Goal: Use online tool/utility

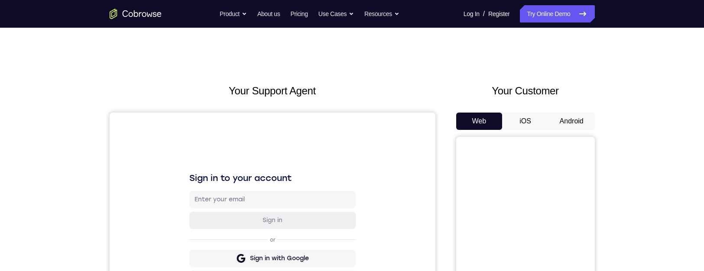
click at [562, 64] on button "Android" at bounding box center [571, 121] width 46 height 17
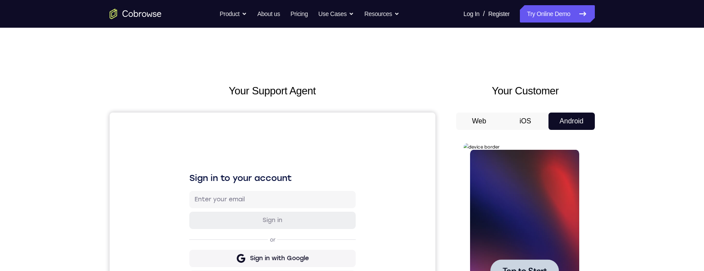
scroll to position [84, 0]
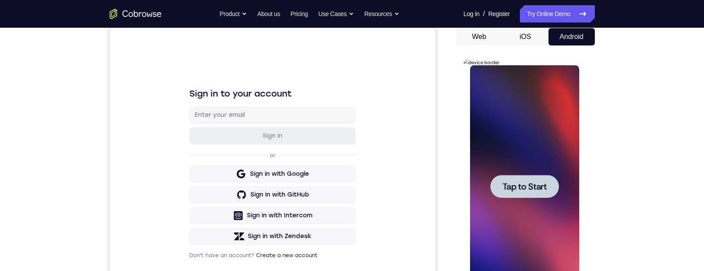
click at [520, 64] on span "Tap to Start" at bounding box center [524, 186] width 44 height 9
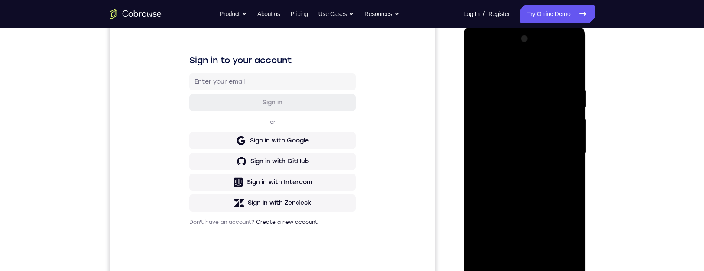
scroll to position [160, 0]
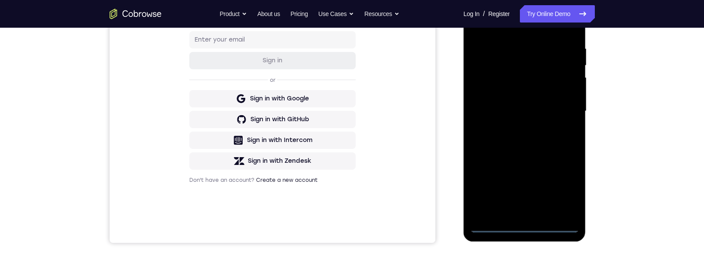
click at [527, 64] on div at bounding box center [524, 111] width 109 height 242
click at [568, 64] on div at bounding box center [524, 111] width 109 height 242
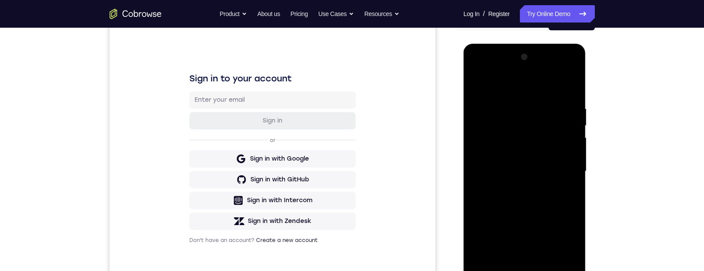
click at [508, 64] on div at bounding box center [524, 171] width 109 height 242
click at [563, 64] on div at bounding box center [524, 171] width 109 height 242
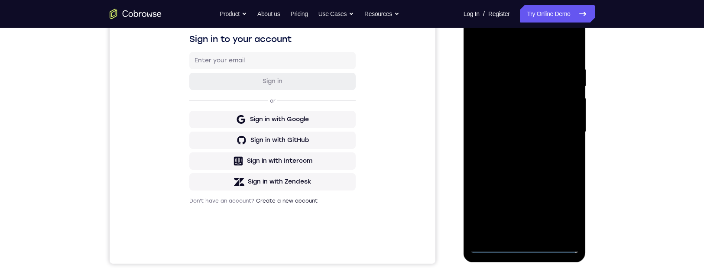
click at [511, 64] on div at bounding box center [524, 132] width 109 height 242
click at [548, 64] on div at bounding box center [524, 131] width 109 height 242
click at [536, 64] on div at bounding box center [524, 131] width 109 height 242
click at [546, 64] on div at bounding box center [524, 131] width 109 height 242
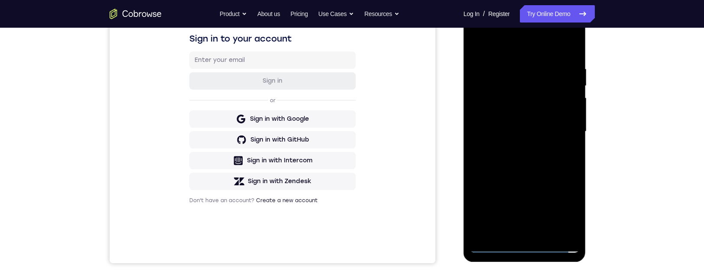
click at [541, 64] on div at bounding box center [524, 131] width 109 height 242
click at [537, 64] on div at bounding box center [524, 131] width 109 height 242
click at [539, 64] on div at bounding box center [524, 131] width 109 height 242
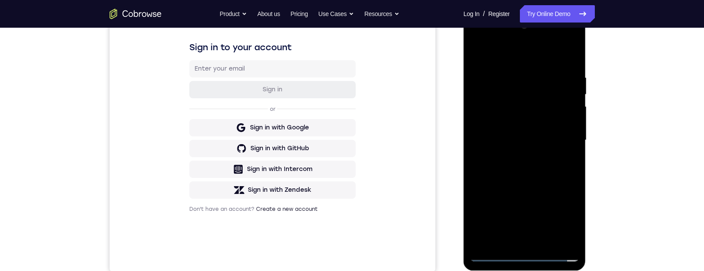
scroll to position [137, 0]
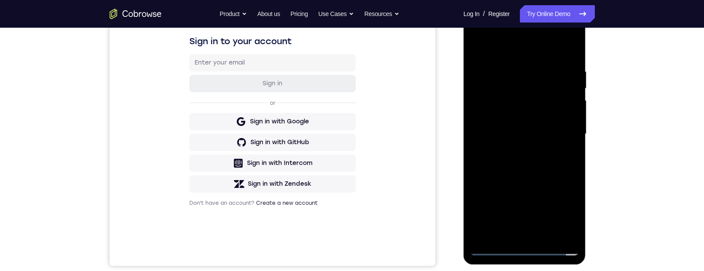
click at [562, 64] on div at bounding box center [524, 134] width 109 height 242
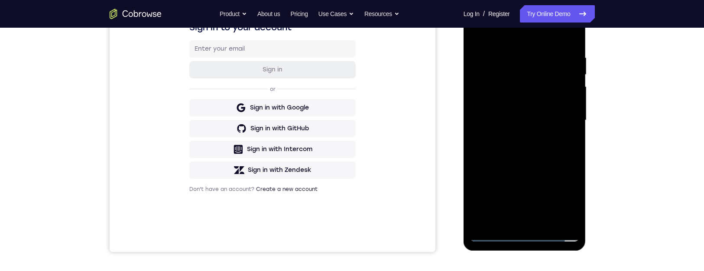
click at [543, 64] on div at bounding box center [524, 120] width 109 height 242
click at [529, 64] on div at bounding box center [524, 120] width 109 height 242
click at [537, 64] on div at bounding box center [524, 120] width 109 height 242
click at [510, 64] on div at bounding box center [524, 120] width 109 height 242
click at [540, 64] on div at bounding box center [524, 120] width 109 height 242
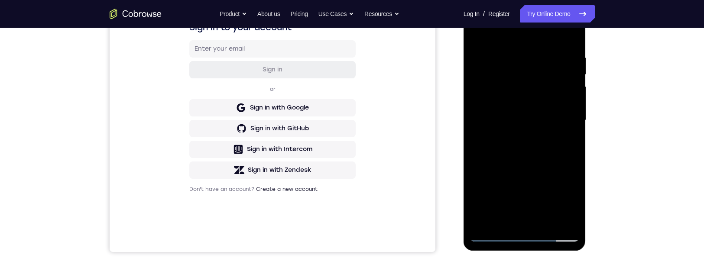
click at [571, 64] on div at bounding box center [524, 120] width 109 height 242
click at [564, 64] on div at bounding box center [524, 120] width 109 height 242
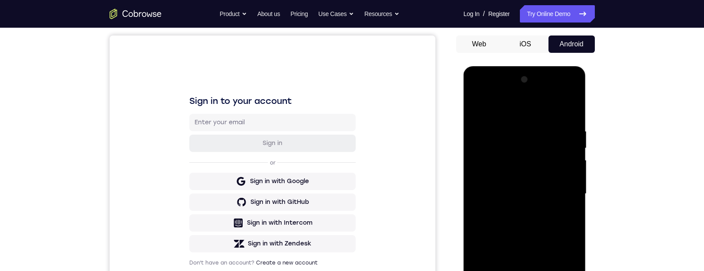
click at [475, 64] on div at bounding box center [524, 194] width 109 height 242
click at [533, 64] on div at bounding box center [524, 194] width 109 height 242
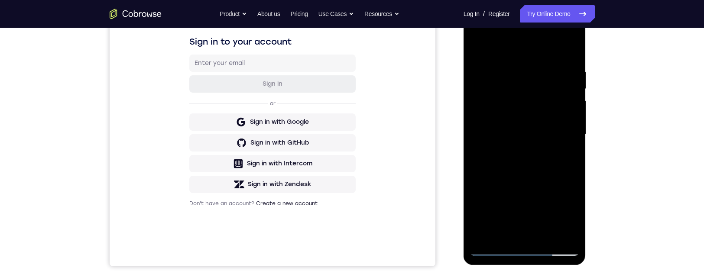
click at [490, 64] on div at bounding box center [524, 134] width 109 height 242
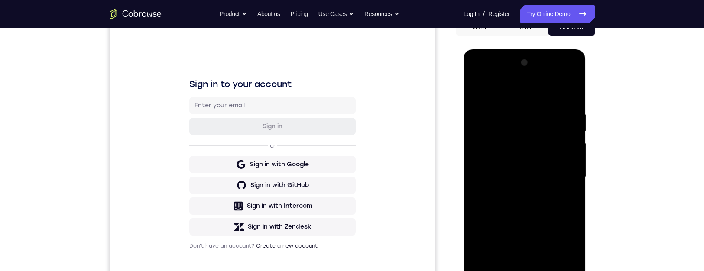
click at [479, 64] on div at bounding box center [524, 177] width 109 height 242
click at [524, 64] on div at bounding box center [524, 177] width 109 height 242
click at [504, 64] on div at bounding box center [524, 177] width 109 height 242
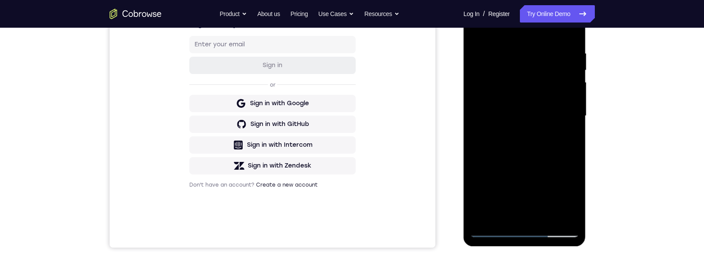
click at [504, 64] on div at bounding box center [524, 116] width 109 height 242
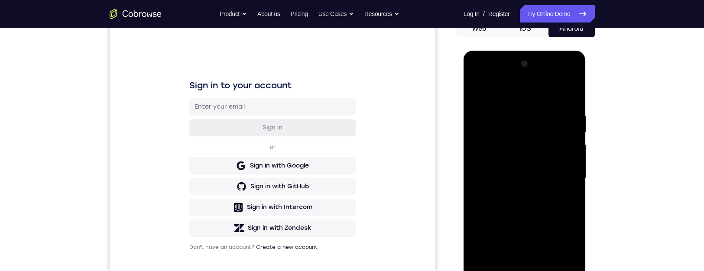
scroll to position [63, 0]
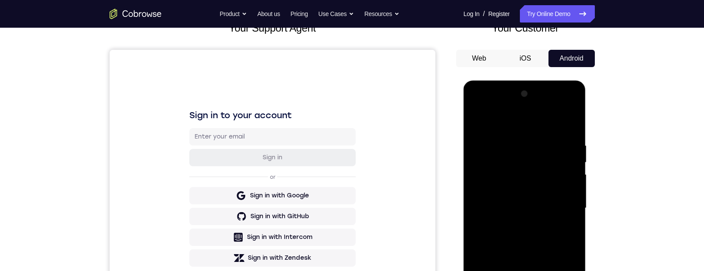
click at [556, 64] on div at bounding box center [524, 208] width 109 height 242
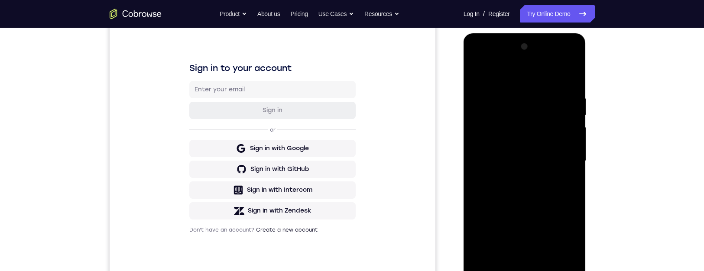
scroll to position [126, 0]
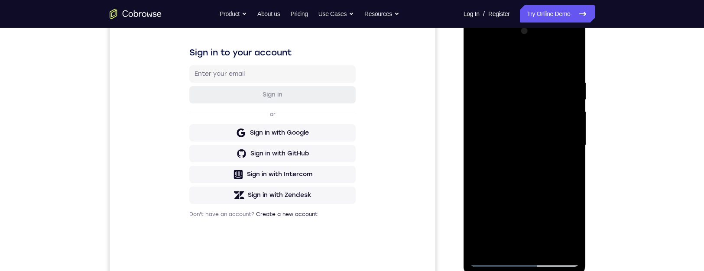
click at [570, 64] on div at bounding box center [524, 145] width 109 height 242
click at [571, 64] on div at bounding box center [524, 145] width 109 height 242
click at [572, 64] on div at bounding box center [524, 145] width 109 height 242
click at [571, 64] on div at bounding box center [524, 145] width 109 height 242
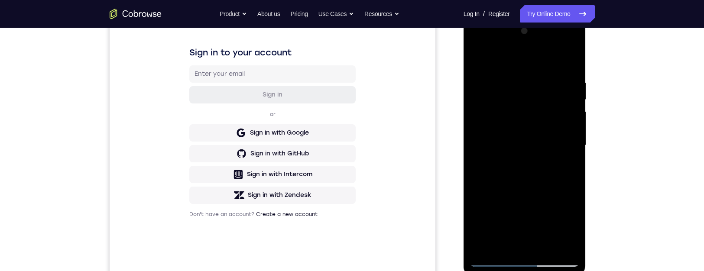
click at [571, 64] on div at bounding box center [524, 145] width 109 height 242
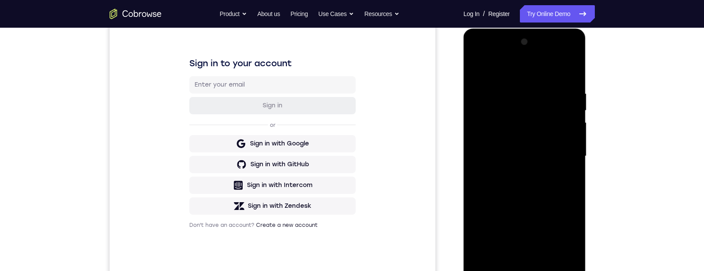
scroll to position [116, 0]
click at [571, 64] on div at bounding box center [524, 155] width 109 height 242
click at [572, 64] on div at bounding box center [524, 155] width 109 height 242
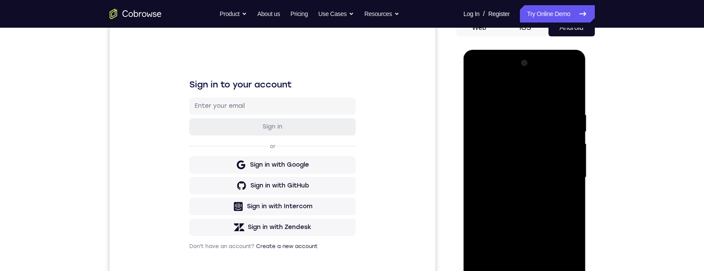
scroll to position [92, 0]
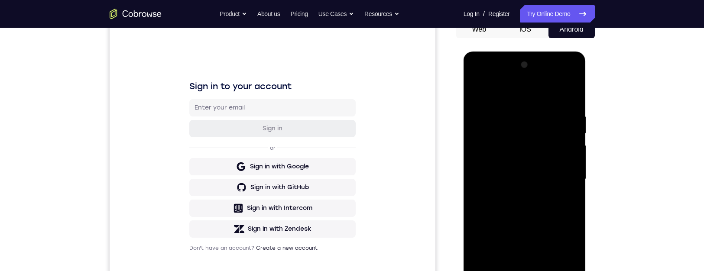
click at [545, 64] on div at bounding box center [524, 179] width 109 height 242
click at [549, 64] on div at bounding box center [524, 179] width 109 height 242
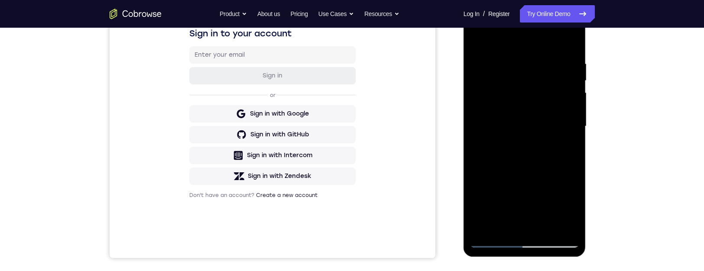
click at [526, 64] on div at bounding box center [524, 126] width 109 height 242
click at [571, 64] on div at bounding box center [524, 126] width 109 height 242
click at [572, 64] on div at bounding box center [524, 126] width 109 height 242
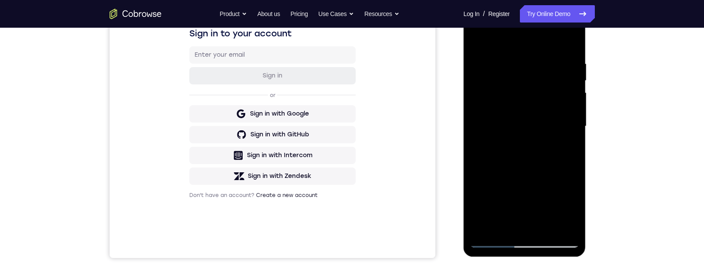
click at [572, 64] on div at bounding box center [524, 126] width 109 height 242
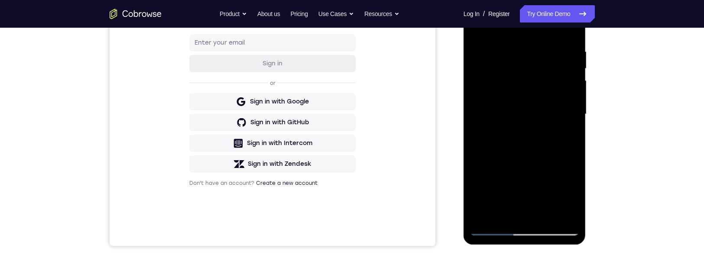
scroll to position [156, 0]
click at [555, 64] on div at bounding box center [524, 115] width 109 height 242
click at [572, 64] on div at bounding box center [524, 115] width 109 height 242
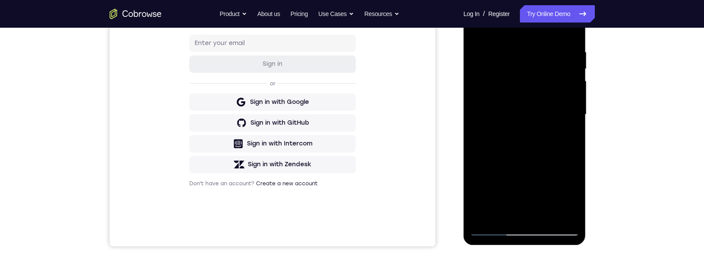
click at [526, 64] on div at bounding box center [524, 115] width 109 height 242
click at [568, 64] on div at bounding box center [524, 115] width 109 height 242
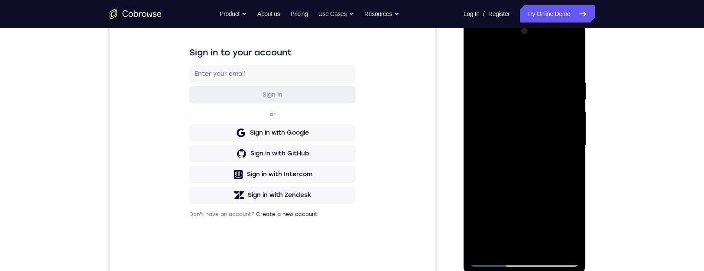
scroll to position [115, 0]
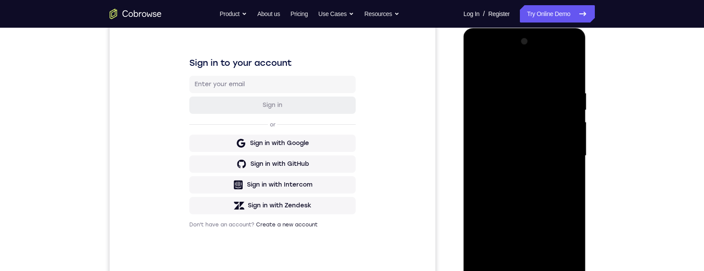
click at [477, 64] on div at bounding box center [524, 156] width 109 height 242
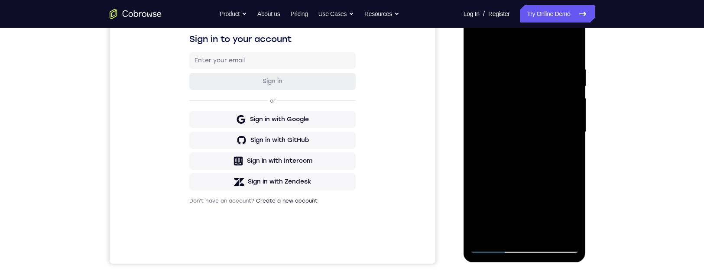
scroll to position [158, 0]
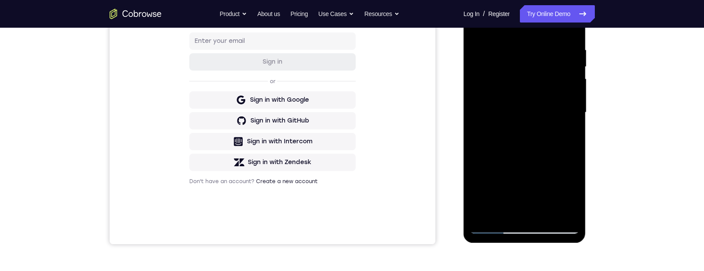
click at [491, 64] on div at bounding box center [524, 112] width 109 height 242
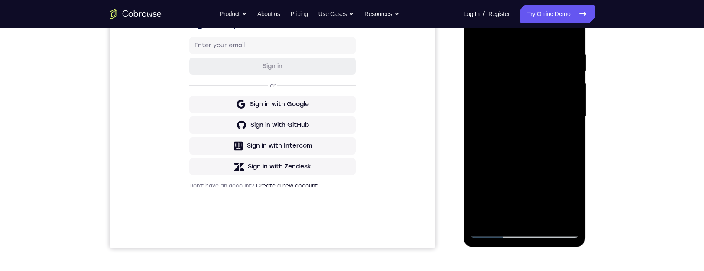
click at [493, 64] on div at bounding box center [524, 117] width 109 height 242
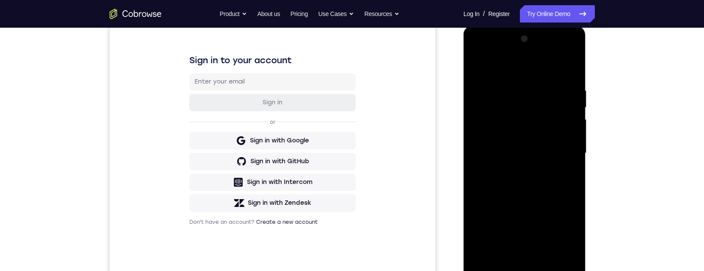
click at [552, 64] on div at bounding box center [524, 153] width 109 height 242
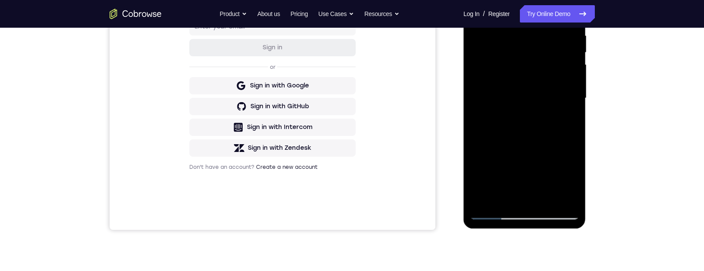
click at [503, 64] on div at bounding box center [524, 98] width 109 height 242
click at [505, 64] on div at bounding box center [524, 98] width 109 height 242
click at [506, 64] on div at bounding box center [524, 98] width 109 height 242
click at [503, 64] on div at bounding box center [524, 98] width 109 height 242
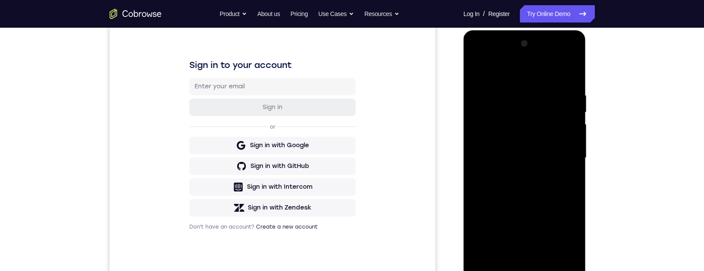
click at [476, 64] on div at bounding box center [524, 158] width 109 height 242
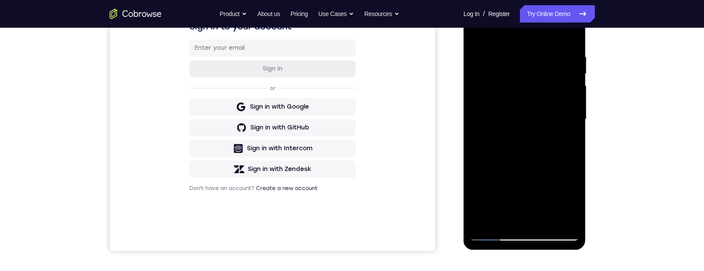
scroll to position [148, 0]
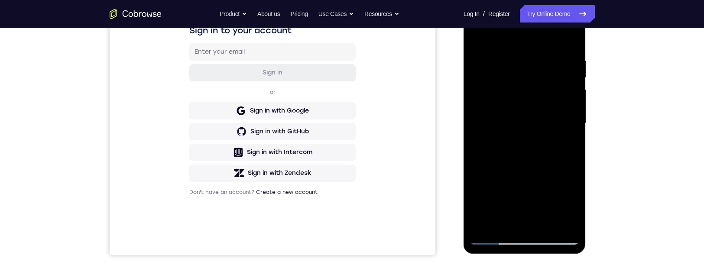
click at [492, 64] on div at bounding box center [524, 123] width 109 height 242
click at [493, 64] on div at bounding box center [524, 123] width 109 height 242
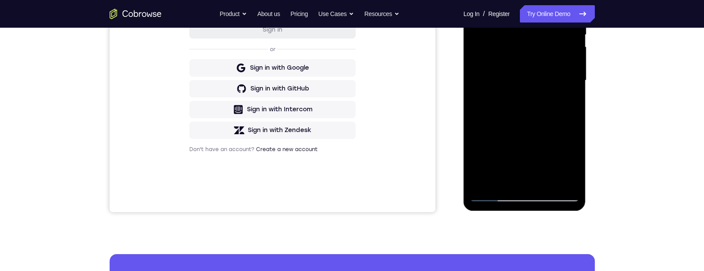
click at [495, 64] on div at bounding box center [524, 80] width 109 height 242
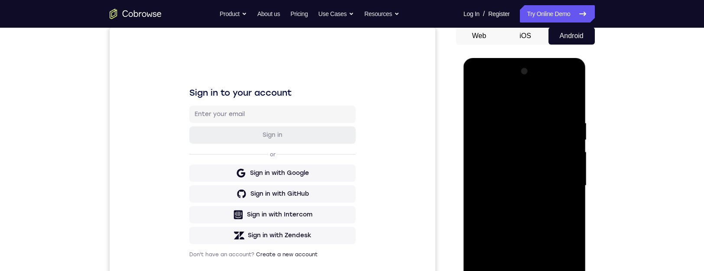
scroll to position [115, 0]
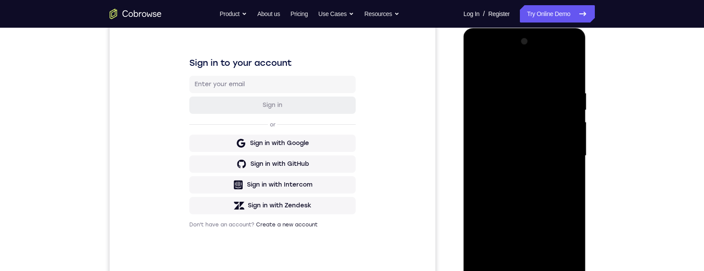
click at [540, 64] on div at bounding box center [524, 156] width 109 height 242
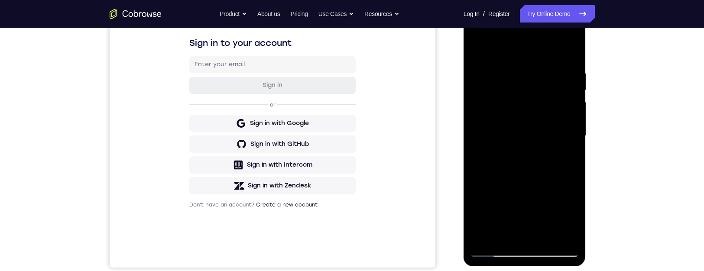
scroll to position [113, 0]
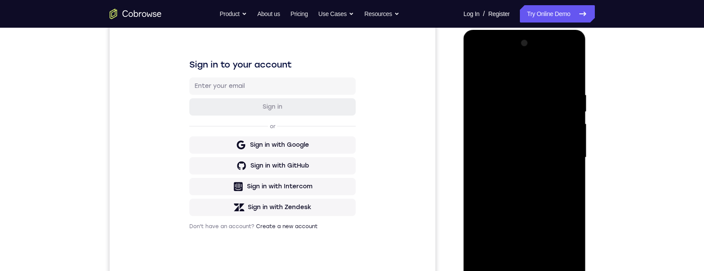
click at [527, 64] on div at bounding box center [524, 157] width 109 height 242
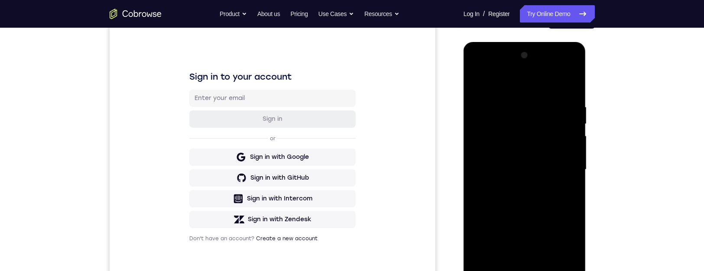
click at [554, 64] on div at bounding box center [524, 169] width 109 height 242
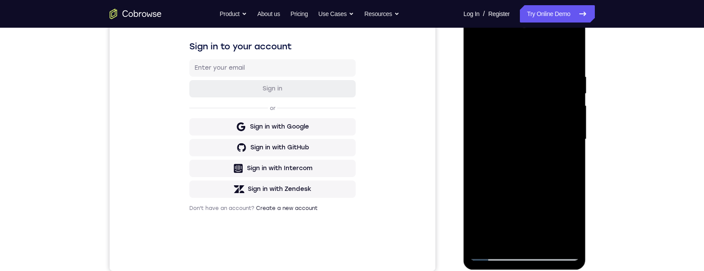
click at [571, 64] on div at bounding box center [524, 139] width 109 height 242
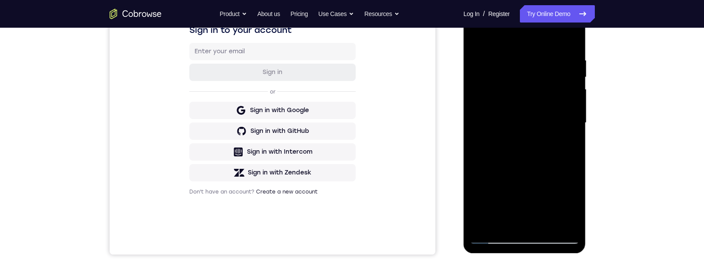
scroll to position [98, 0]
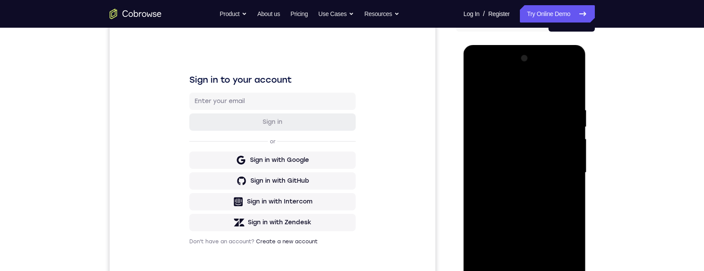
click at [514, 64] on div at bounding box center [524, 173] width 109 height 242
click at [498, 64] on div at bounding box center [524, 173] width 109 height 242
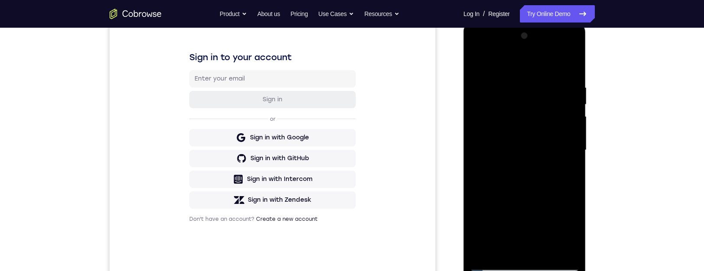
scroll to position [93, 0]
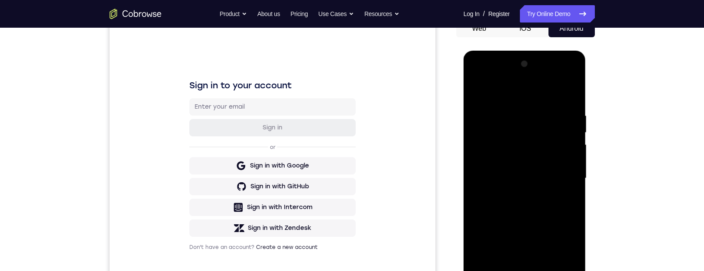
click at [572, 64] on div at bounding box center [524, 178] width 109 height 242
click at [473, 64] on div at bounding box center [524, 178] width 109 height 242
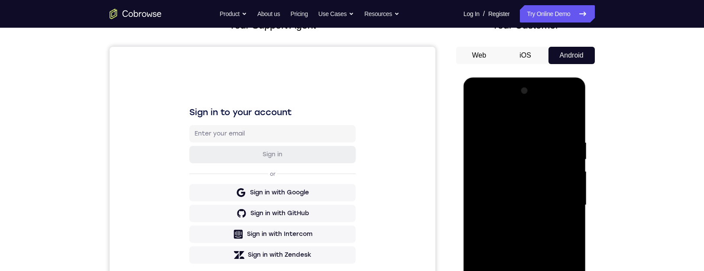
click at [478, 64] on div at bounding box center [524, 205] width 109 height 242
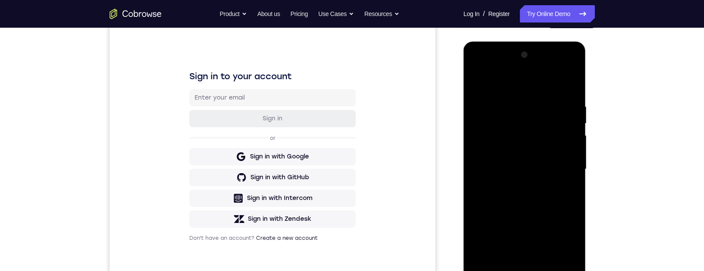
click at [529, 64] on div at bounding box center [524, 169] width 109 height 242
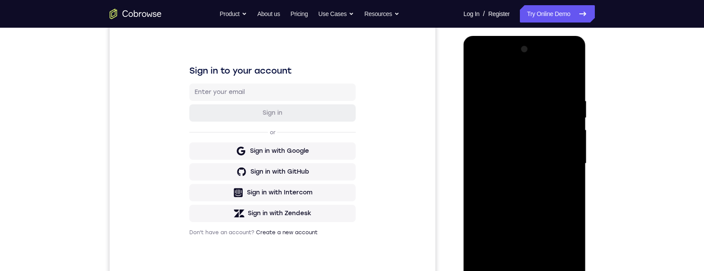
click at [572, 64] on div at bounding box center [524, 163] width 109 height 242
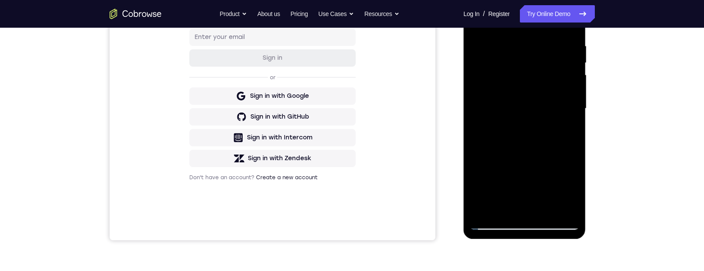
scroll to position [142, 0]
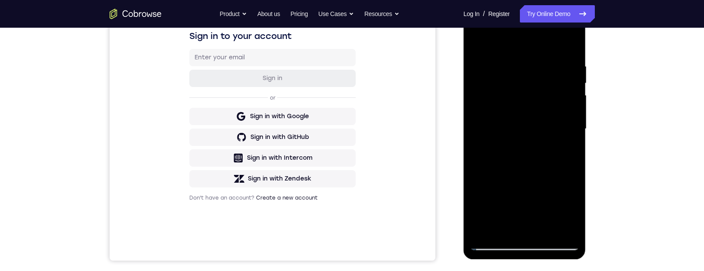
click at [571, 64] on div at bounding box center [524, 129] width 109 height 242
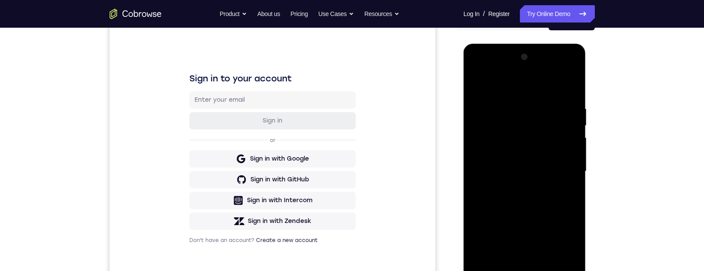
click at [570, 64] on div at bounding box center [524, 171] width 109 height 242
click at [571, 64] on div at bounding box center [524, 171] width 109 height 242
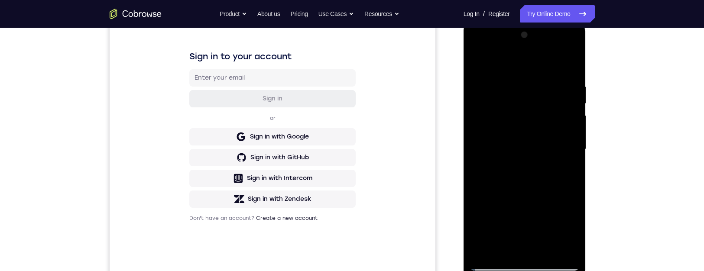
scroll to position [141, 0]
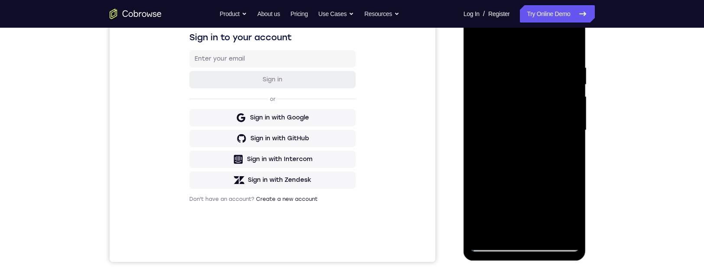
click at [492, 64] on div at bounding box center [524, 130] width 109 height 242
click at [568, 64] on div at bounding box center [524, 130] width 109 height 242
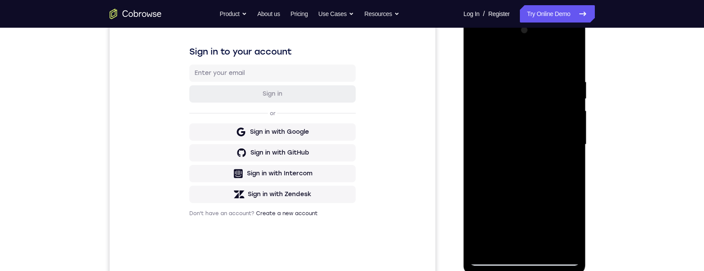
click at [572, 64] on div at bounding box center [524, 144] width 109 height 242
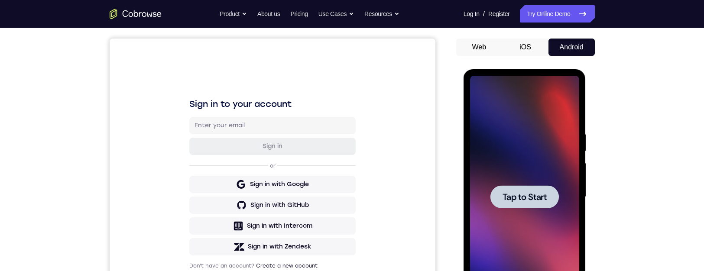
scroll to position [0, 0]
